Goal: Transaction & Acquisition: Purchase product/service

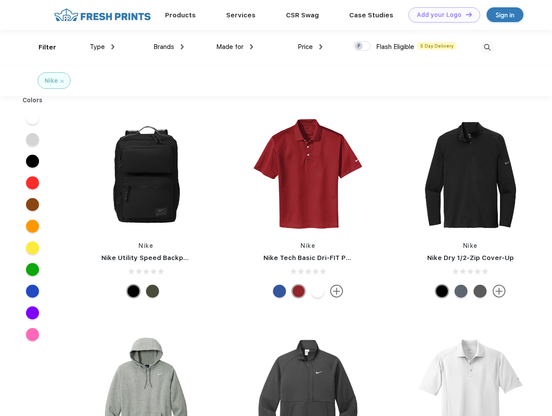
click at [441, 15] on link "Add your Logo Design Tool" at bounding box center [443, 14] width 71 height 15
click at [0, 0] on div "Design Tool" at bounding box center [0, 0] width 0 height 0
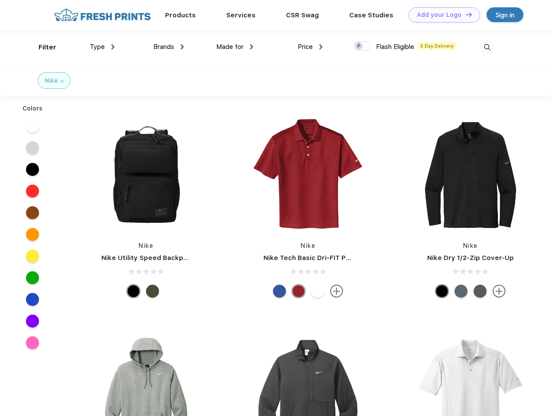
click at [465, 14] on link "Add your Logo Design Tool" at bounding box center [443, 14] width 71 height 15
click at [42, 47] on div "Filter" at bounding box center [48, 47] width 18 height 10
click at [102, 47] on span "Type" at bounding box center [97, 47] width 15 height 8
click at [169, 47] on span "Brands" at bounding box center [163, 47] width 21 height 8
click at [235, 47] on span "Made for" at bounding box center [229, 47] width 27 height 8
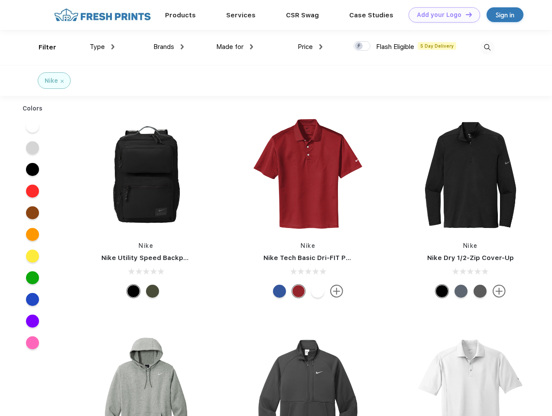
click at [310, 47] on span "Price" at bounding box center [305, 47] width 15 height 8
click at [362, 46] on div at bounding box center [361, 46] width 17 height 10
click at [359, 46] on input "checkbox" at bounding box center [356, 44] width 6 height 6
click at [487, 47] on img at bounding box center [487, 47] width 14 height 14
